Goal: Task Accomplishment & Management: Manage account settings

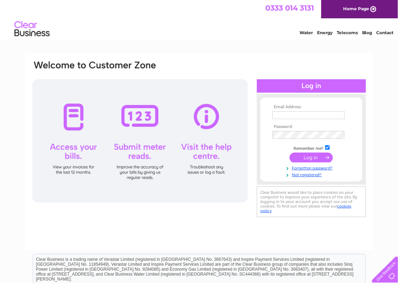
type input "carole@stgeorgesagency.co.uk"
click at [310, 157] on input "submit" at bounding box center [311, 157] width 43 height 10
click at [304, 155] on input "submit" at bounding box center [311, 157] width 43 height 10
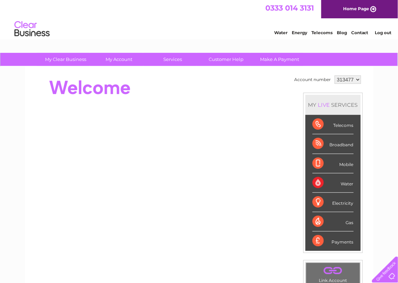
click at [358, 80] on select "313477 313479" at bounding box center [348, 79] width 26 height 8
select select "313479"
click at [335, 75] on select "313477 313479" at bounding box center [348, 79] width 26 height 8
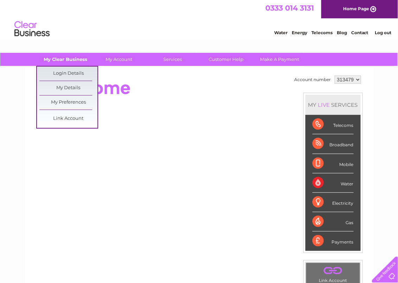
click at [79, 58] on link "My Clear Business" at bounding box center [66, 59] width 58 height 13
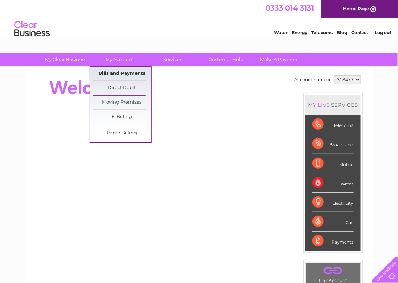
click at [118, 76] on link "Bills and Payments" at bounding box center [122, 74] width 58 height 14
click at [118, 73] on link "Bills and Payments" at bounding box center [122, 74] width 58 height 14
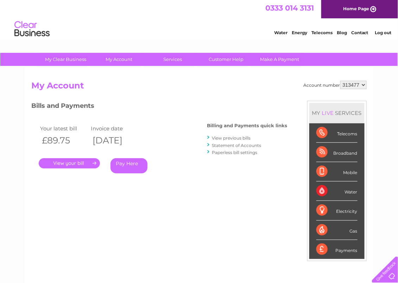
click at [364, 83] on select "313477 313479" at bounding box center [353, 85] width 26 height 8
select select "313479"
click at [341, 81] on select "313477 313479" at bounding box center [353, 85] width 26 height 8
click at [66, 160] on link "." at bounding box center [69, 163] width 61 height 10
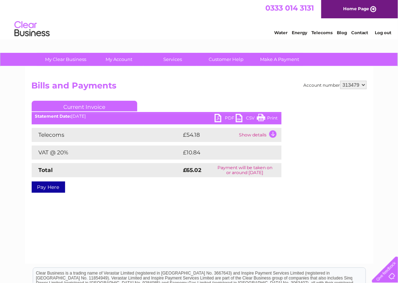
click at [220, 116] on link "PDF" at bounding box center [225, 119] width 21 height 10
